Goal: Task Accomplishment & Management: Complete application form

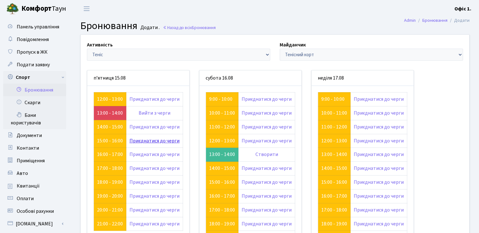
scroll to position [63, 0]
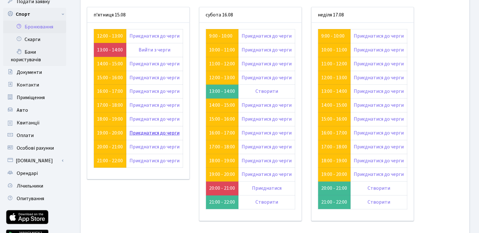
scroll to position [32, 0]
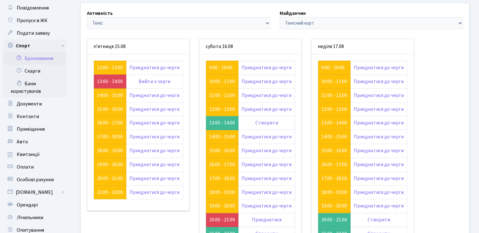
click at [443, 77] on div "Активність - Баскетбол Волейбол Йога Катання на роликах Настільний теніс Теніс …" at bounding box center [275, 139] width 398 height 272
click at [262, 123] on link "Створити" at bounding box center [267, 122] width 23 height 7
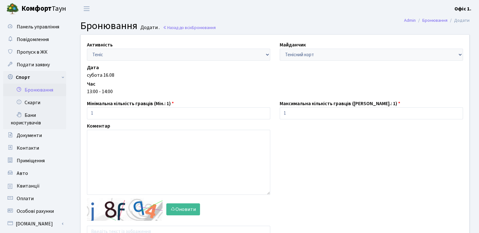
scroll to position [63, 0]
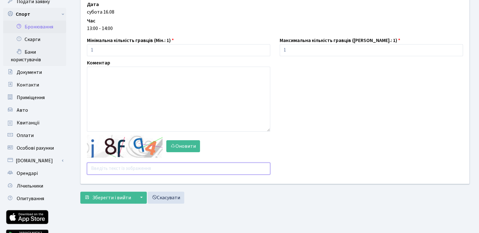
click at [120, 168] on input "text" at bounding box center [178, 168] width 183 height 12
type input "ef6u2"
click at [113, 200] on span "Зберегти і вийти" at bounding box center [111, 197] width 39 height 7
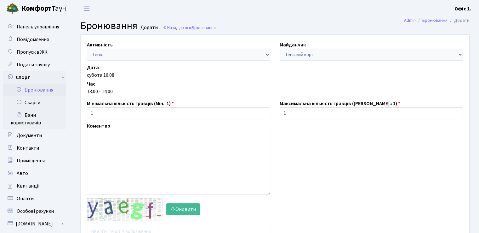
scroll to position [32, 0]
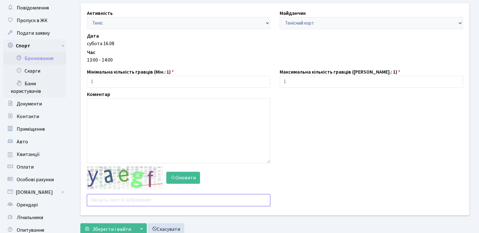
click at [91, 198] on input "text" at bounding box center [178, 200] width 183 height 12
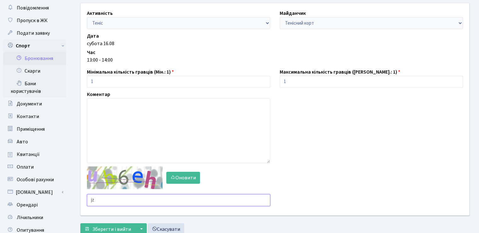
type input "j"
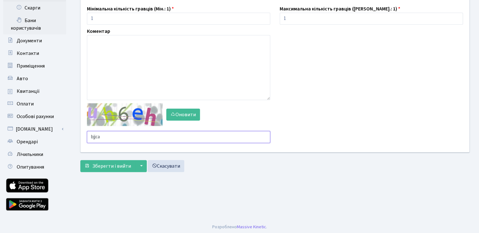
type input "bjjca"
click at [112, 159] on form "Активність - Баскетбол Волейбол Йога Катання на роликах Настільний теніс Теніс …" at bounding box center [275, 56] width 390 height 232
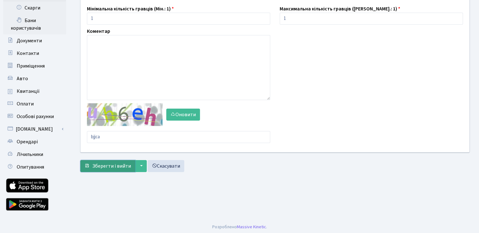
click at [108, 163] on span "Зберегти і вийти" at bounding box center [111, 165] width 39 height 7
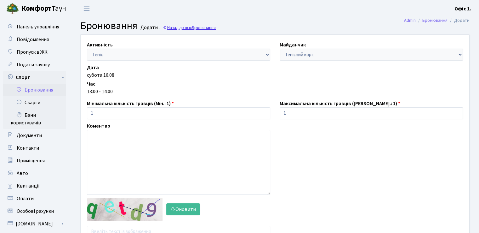
click at [184, 27] on link "Назад до всіх Бронювання" at bounding box center [189, 28] width 53 height 6
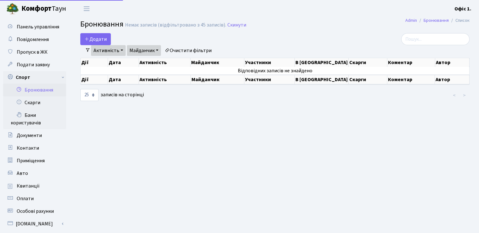
select select "25"
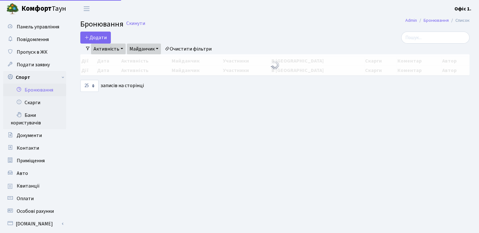
select select "25"
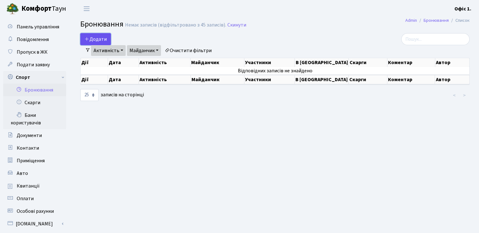
click at [98, 39] on button "Додати" at bounding box center [95, 39] width 31 height 12
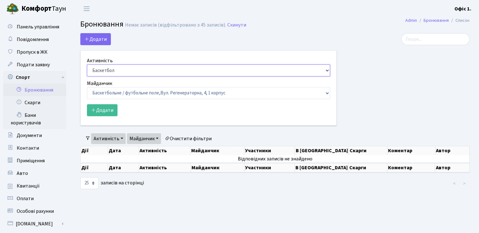
click at [325, 72] on select "Баскетбол Волейбол Йога Катання на роликах Настільний теніс [PERSON_NAME] Фітнес" at bounding box center [208, 70] width 243 height 12
select select "1"
click at [87, 64] on select "Баскетбол Волейбол Йога Катання на роликах Настільний теніс [PERSON_NAME] Фітнес" at bounding box center [208, 70] width 243 height 12
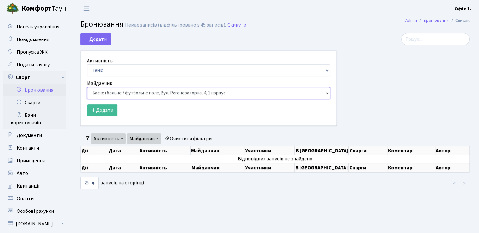
click at [326, 92] on select "Баскетбольне / футбольне поле, [GEOGRAPHIC_DATA]. [STREET_ADDRESS]. [STREET_ADD…" at bounding box center [208, 93] width 243 height 12
select select "1"
click at [87, 87] on select "Баскетбольне / футбольне поле, Вул. Регенераторна, 4, 1 корпус Баскетбольне пол…" at bounding box center [208, 93] width 243 height 12
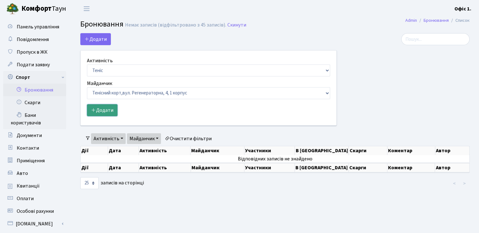
click at [102, 108] on button "Додати" at bounding box center [102, 110] width 31 height 12
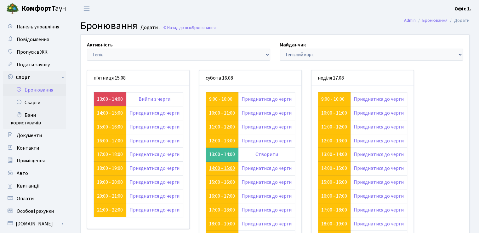
scroll to position [63, 0]
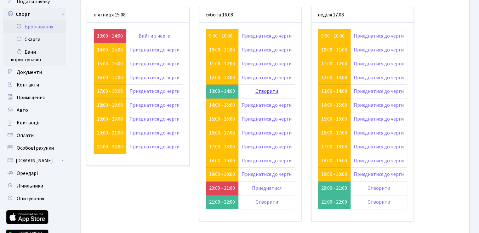
click at [270, 91] on link "Створити" at bounding box center [267, 91] width 23 height 7
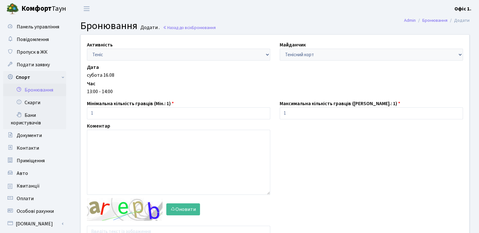
scroll to position [95, 0]
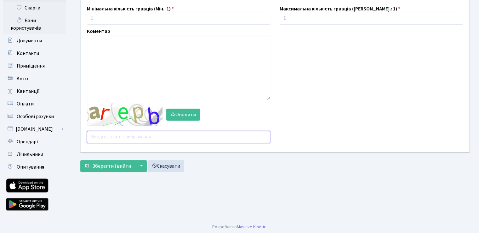
click at [115, 135] on input "text" at bounding box center [178, 137] width 183 height 12
type input "mbjqz"
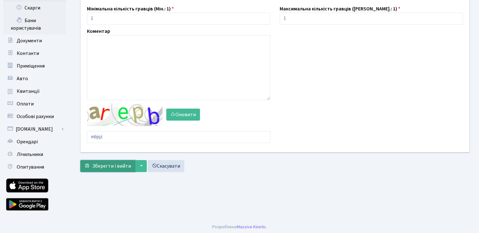
click at [110, 160] on button "Зберегти і вийти" at bounding box center [107, 166] width 55 height 12
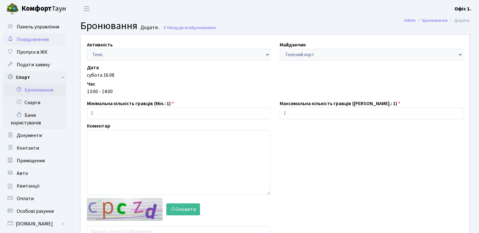
click at [43, 39] on span "Повідомлення" at bounding box center [33, 39] width 32 height 7
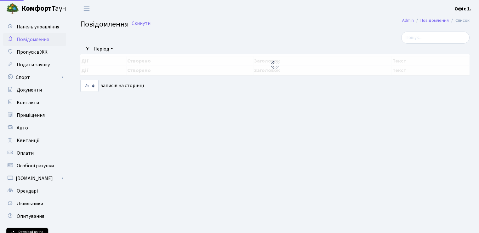
select select "25"
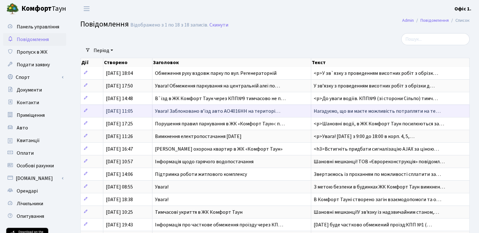
click at [360, 111] on span "Нагадуємо, що ви маєте можливість потрапляти на те…" at bounding box center [377, 110] width 127 height 7
click at [213, 112] on span "Увага! Заблоковано вʼїзд авто АО4016НН на територі…" at bounding box center [217, 110] width 125 height 7
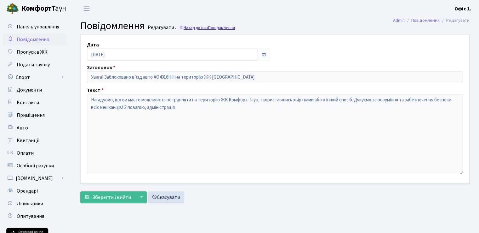
click at [204, 29] on link "Назад до всіх Повідомлення" at bounding box center [207, 28] width 56 height 6
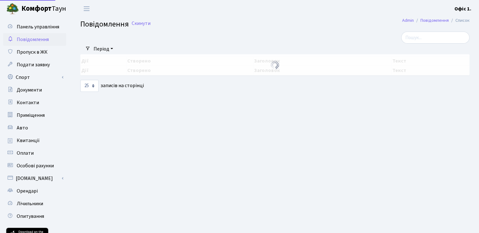
select select "25"
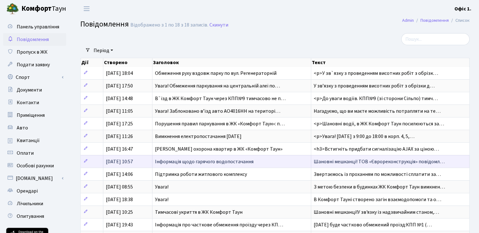
click at [216, 159] on span "Інформація щодо гарячого водопостачання" at bounding box center [204, 161] width 99 height 7
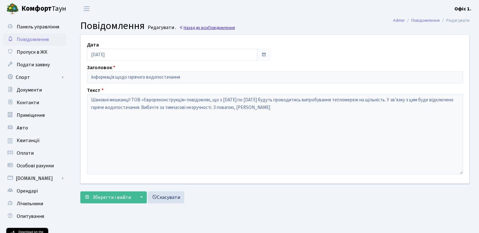
click at [186, 29] on link "Назад до всіх Повідомлення" at bounding box center [207, 28] width 56 height 6
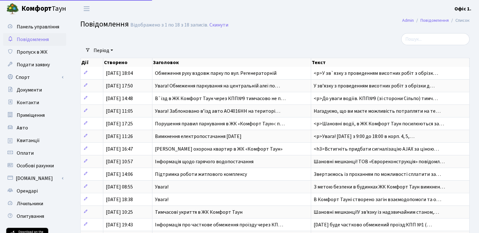
select select "25"
